Goal: Task Accomplishment & Management: Manage account settings

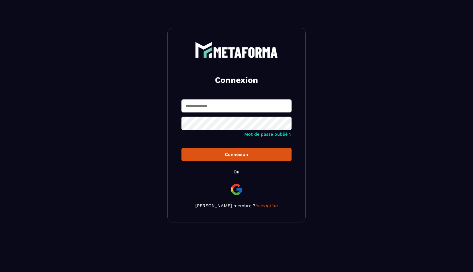
click at [223, 109] on input "text" at bounding box center [237, 105] width 110 height 13
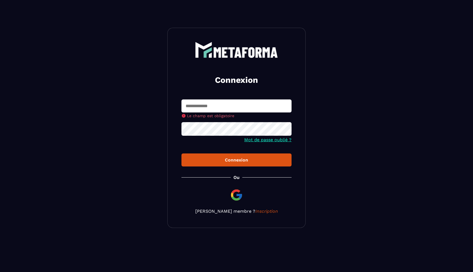
click at [249, 106] on input "text" at bounding box center [237, 105] width 110 height 13
type input "**********"
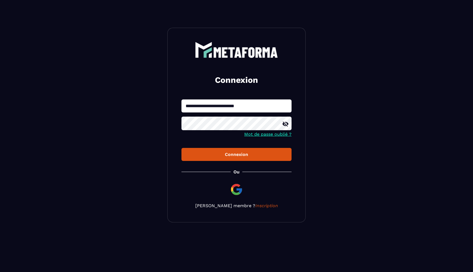
click at [285, 126] on icon at bounding box center [286, 124] width 6 height 5
click at [232, 156] on button "Connexion" at bounding box center [237, 154] width 110 height 13
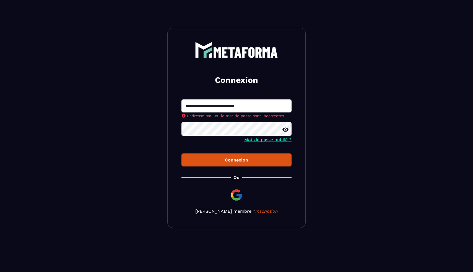
click at [182, 153] on button "Connexion" at bounding box center [237, 159] width 110 height 13
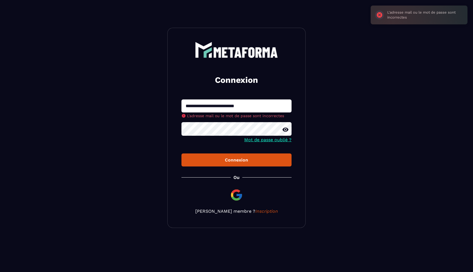
click at [182, 153] on button "Connexion" at bounding box center [237, 159] width 110 height 13
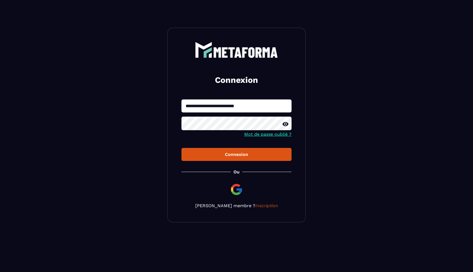
click at [182, 148] on button "Connexion" at bounding box center [237, 154] width 110 height 13
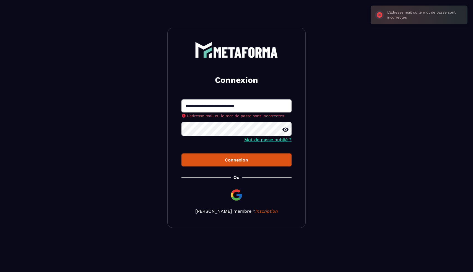
click at [182, 153] on button "Connexion" at bounding box center [237, 159] width 110 height 13
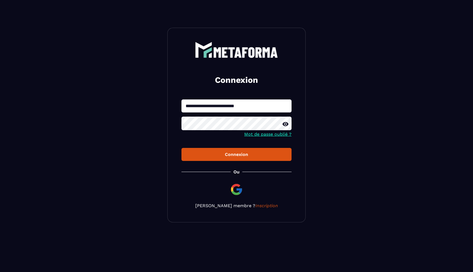
click at [235, 195] on img at bounding box center [236, 189] width 13 height 13
